Goal: Information Seeking & Learning: Learn about a topic

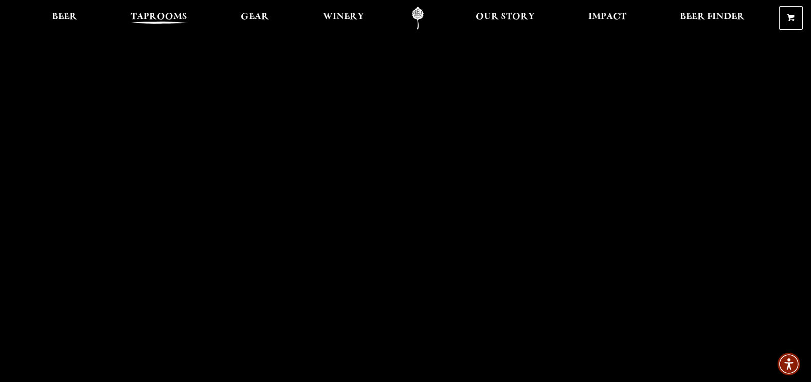
click at [144, 13] on span "Taprooms" at bounding box center [159, 17] width 57 height 8
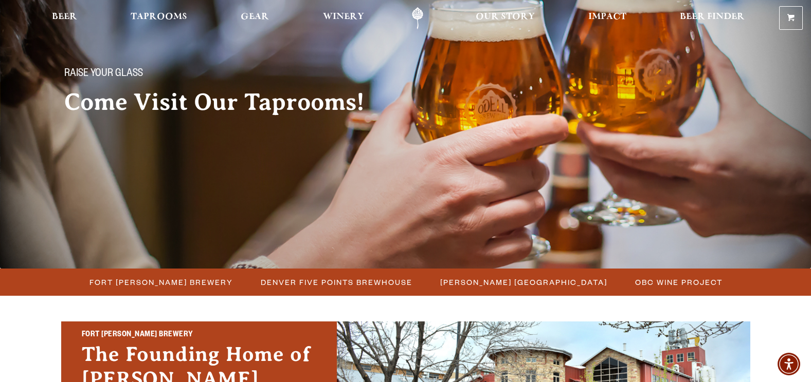
scroll to position [154, 0]
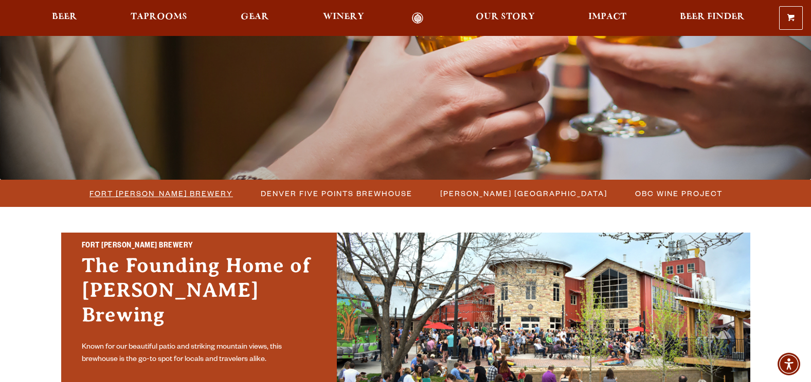
click at [160, 190] on span "Fort [PERSON_NAME] Brewery" at bounding box center [160, 193] width 143 height 15
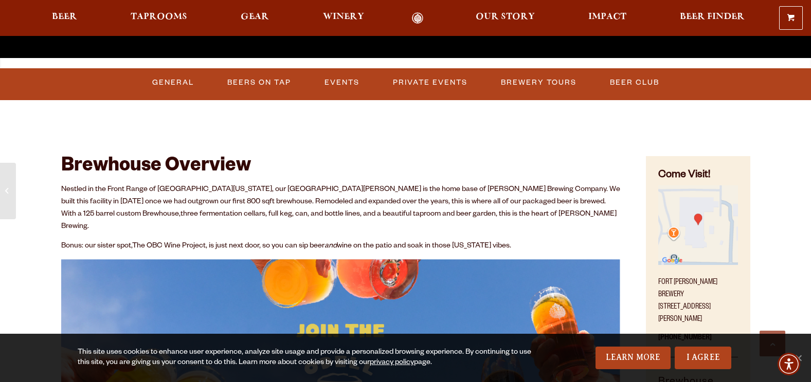
scroll to position [257, 0]
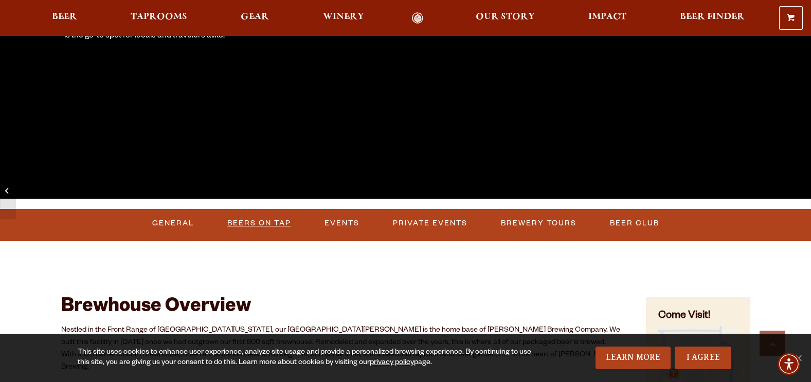
click at [271, 218] on link "Beers on Tap" at bounding box center [259, 224] width 72 height 24
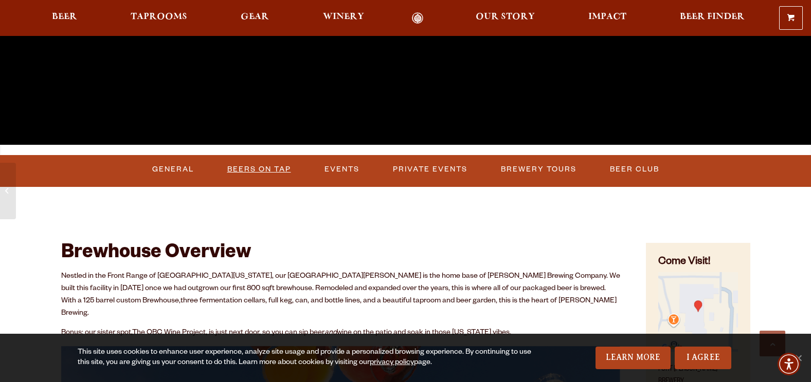
scroll to position [308, 0]
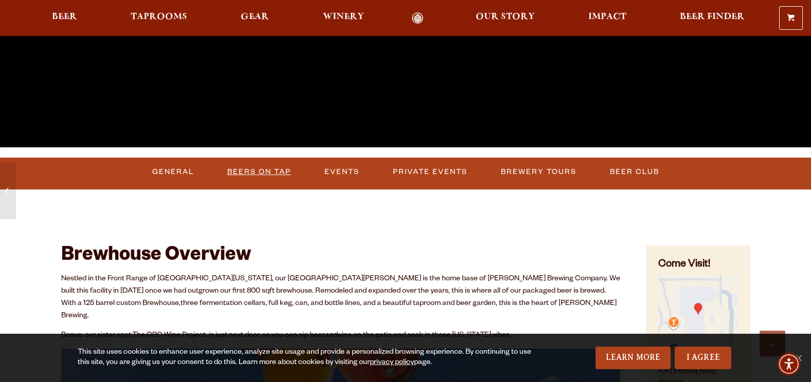
click at [273, 171] on link "Beers on Tap" at bounding box center [259, 172] width 72 height 24
click at [273, 171] on link "Beers on Tap" at bounding box center [262, 172] width 90 height 24
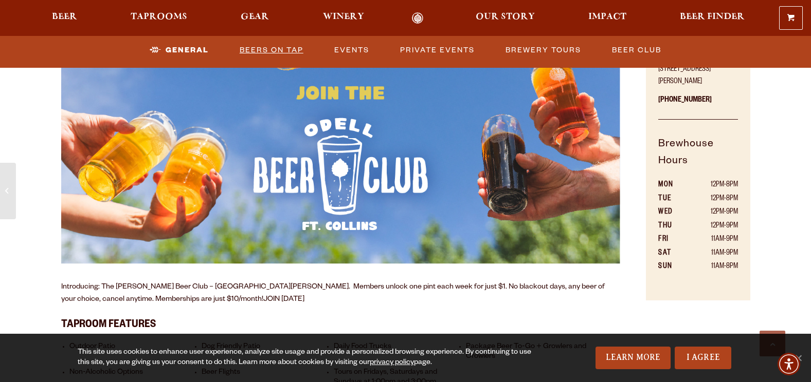
scroll to position [463, 0]
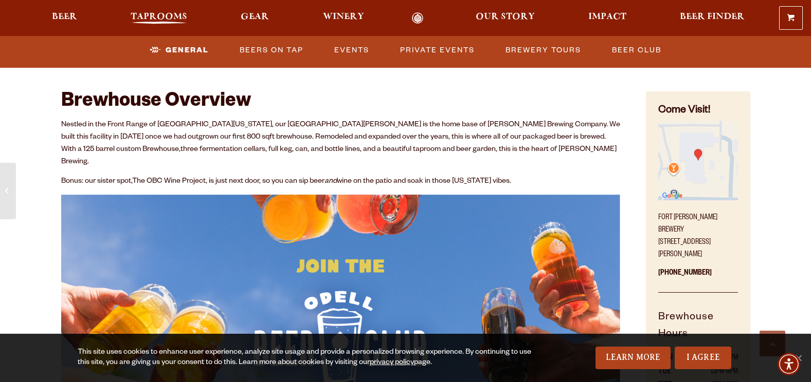
click at [154, 17] on span "Taprooms" at bounding box center [159, 17] width 57 height 8
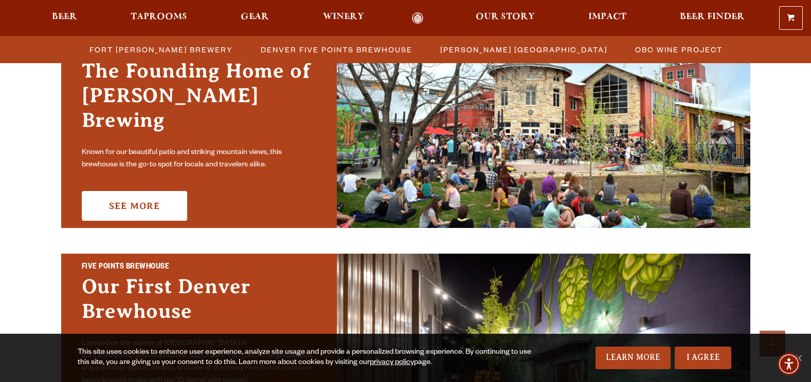
scroll to position [463, 0]
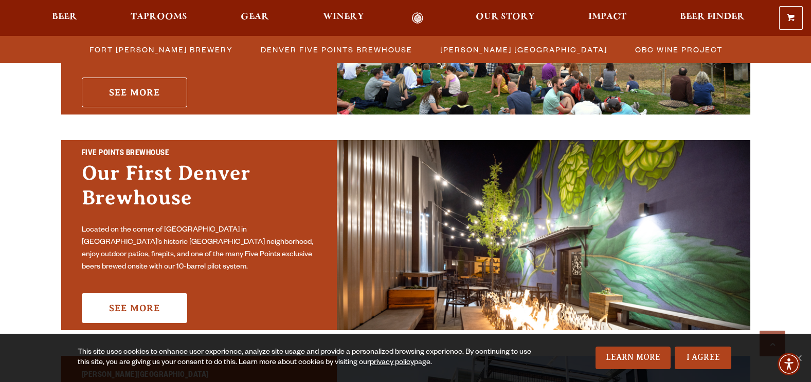
click at [138, 83] on link "See More" at bounding box center [134, 93] width 105 height 30
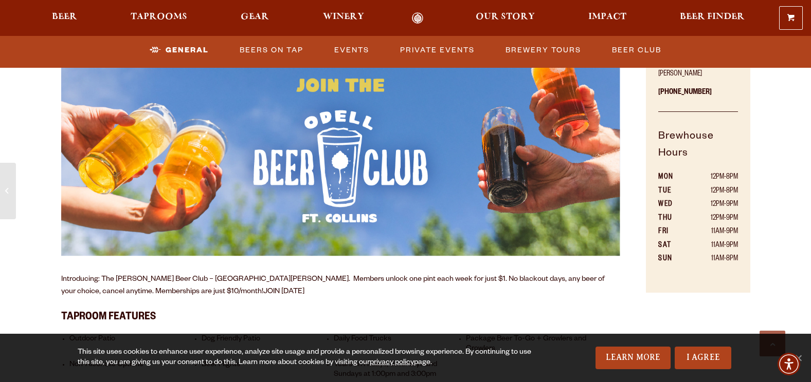
scroll to position [617, 0]
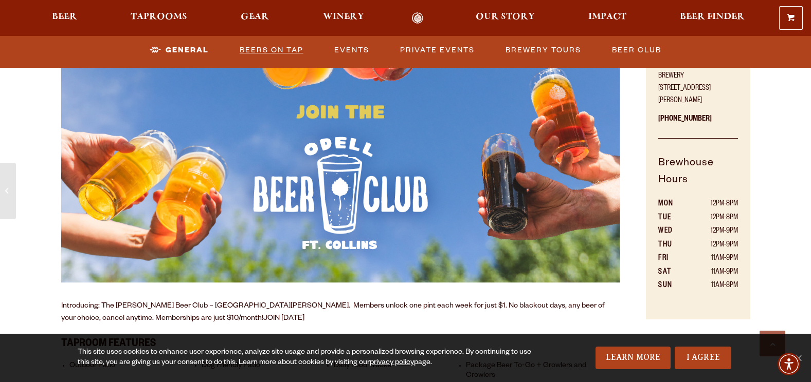
click at [302, 50] on link "Beers on Tap" at bounding box center [271, 51] width 72 height 24
click at [346, 156] on img at bounding box center [340, 162] width 559 height 243
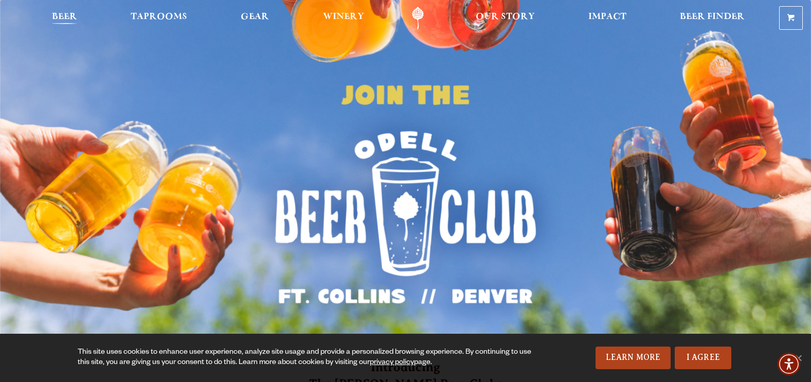
click at [69, 17] on span "Beer" at bounding box center [64, 17] width 25 height 8
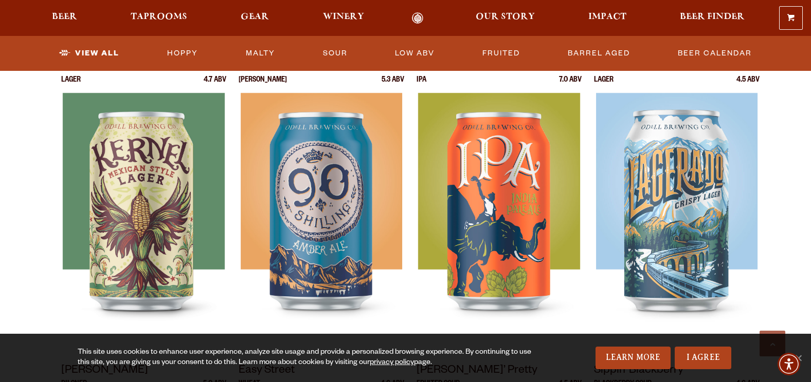
scroll to position [463, 0]
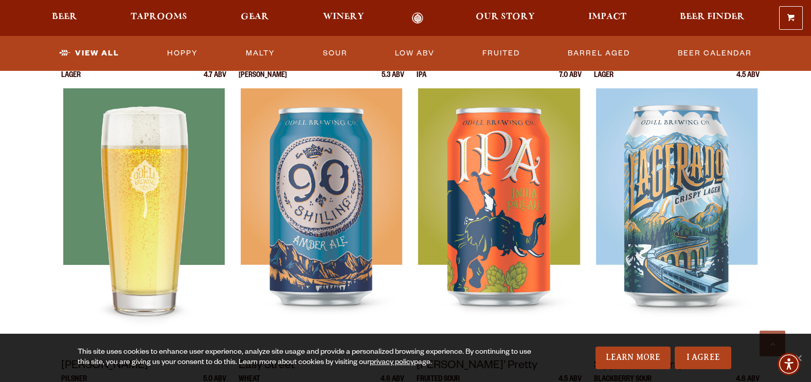
click at [168, 204] on img at bounding box center [143, 216] width 161 height 257
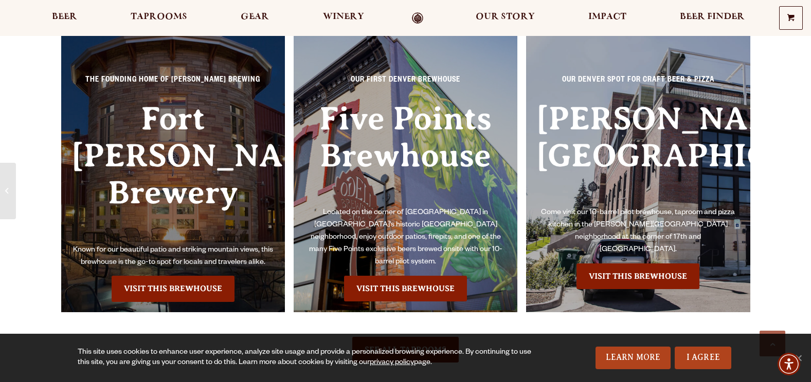
scroll to position [668, 0]
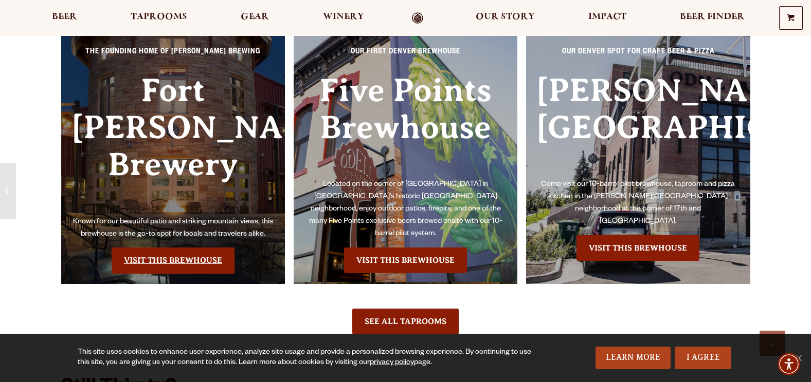
click at [187, 248] on link "Visit this Brewhouse" at bounding box center [173, 261] width 123 height 26
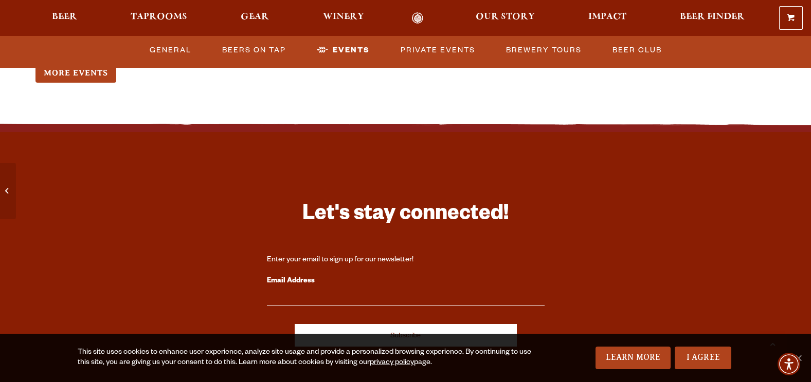
scroll to position [2621, 0]
